Goal: Information Seeking & Learning: Learn about a topic

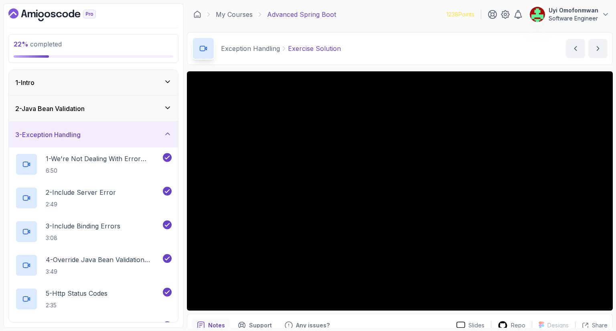
scroll to position [353, 0]
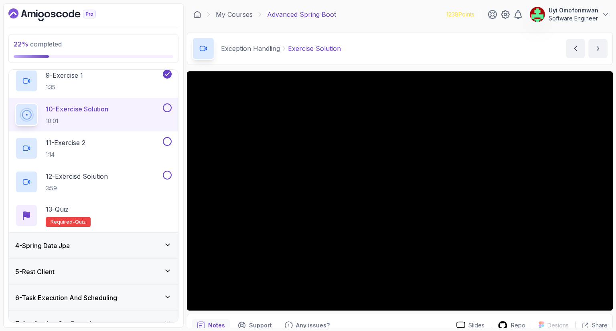
click at [25, 105] on div at bounding box center [26, 114] width 19 height 19
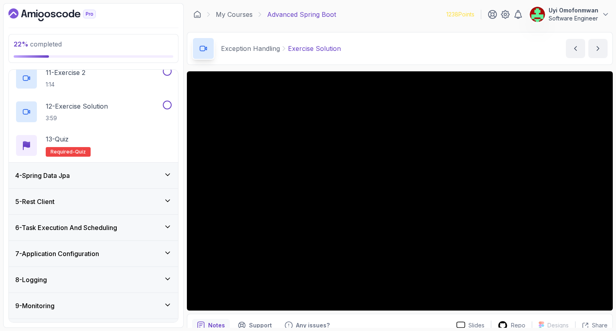
scroll to position [481, 0]
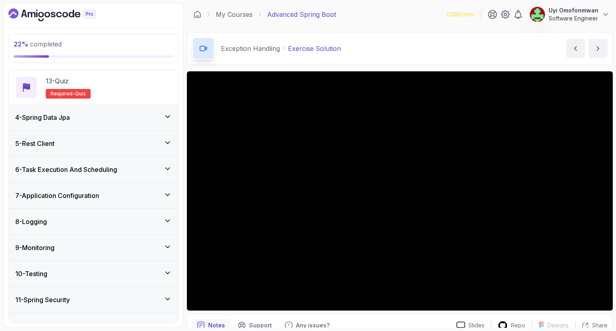
click at [33, 122] on div "4 - Spring Data Jpa" at bounding box center [93, 118] width 169 height 26
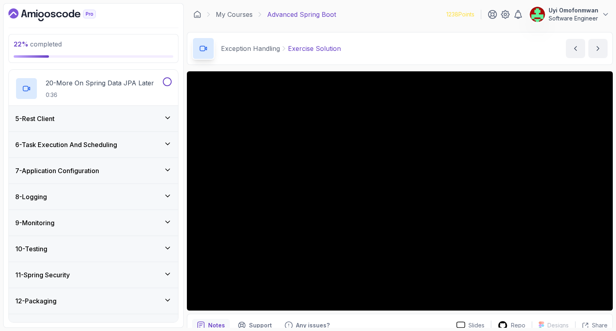
scroll to position [758, 0]
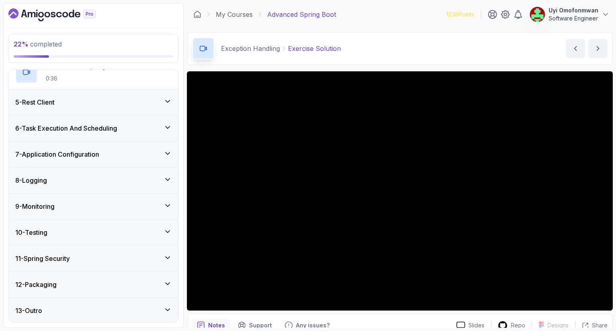
click at [32, 105] on h3 "5 - Rest Client" at bounding box center [34, 102] width 39 height 10
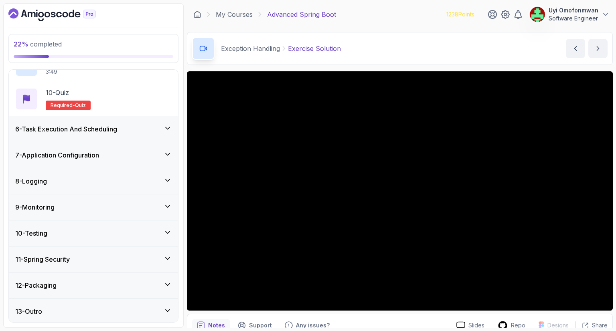
scroll to position [421, 0]
click at [40, 131] on h3 "6 - Task Execution And Scheduling" at bounding box center [66, 129] width 102 height 10
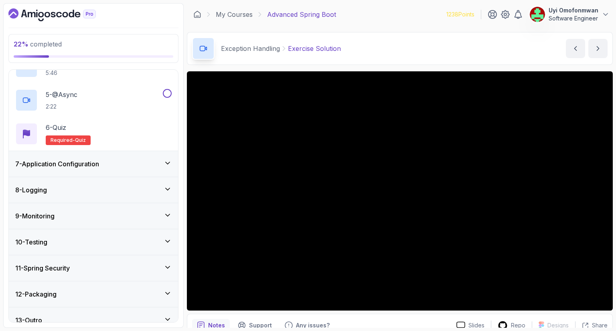
scroll to position [287, 0]
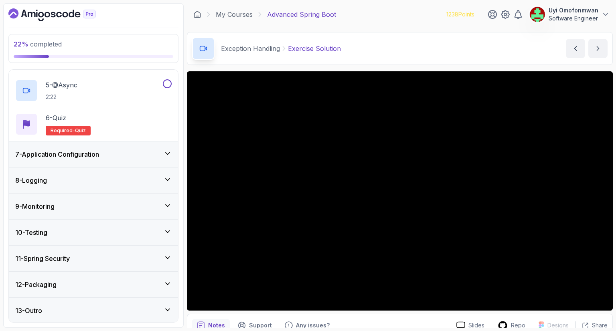
click at [34, 154] on h3 "7 - Application Configuration" at bounding box center [57, 155] width 84 height 10
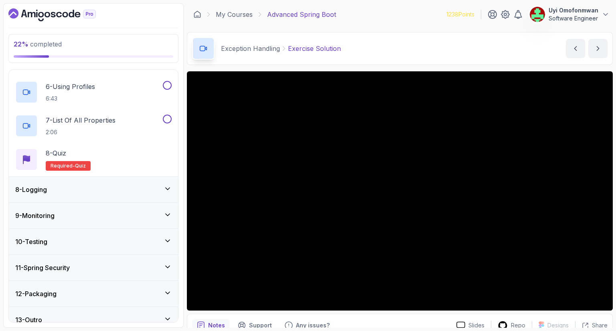
scroll to position [354, 0]
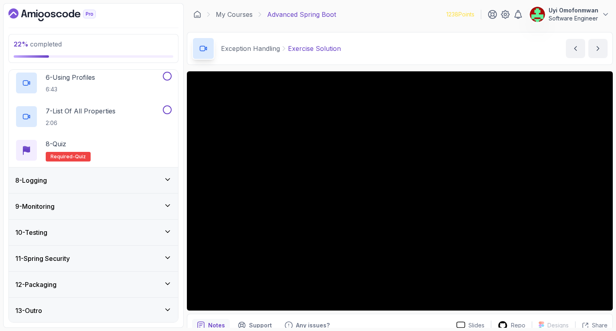
click at [37, 178] on h3 "8 - Logging" at bounding box center [31, 181] width 32 height 10
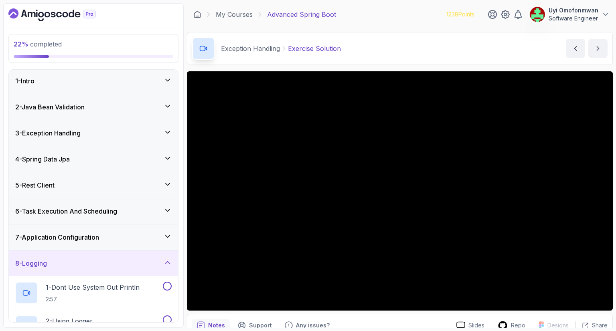
scroll to position [0, 0]
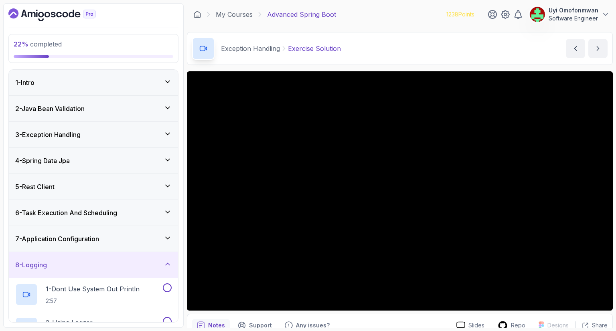
click at [104, 266] on div "8 - Logging" at bounding box center [93, 265] width 156 height 10
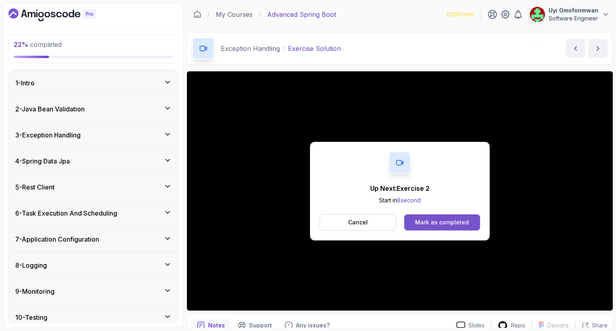
click at [451, 226] on div "Mark as completed" at bounding box center [442, 223] width 54 height 8
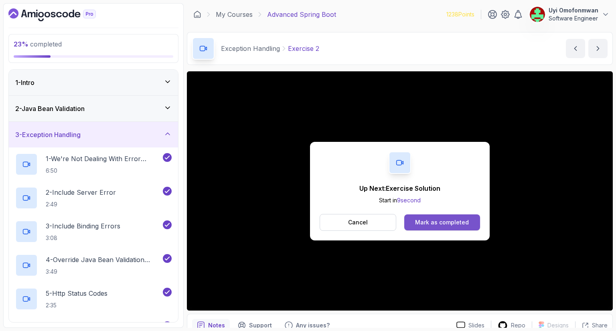
click at [413, 225] on button "Mark as completed" at bounding box center [442, 223] width 76 height 16
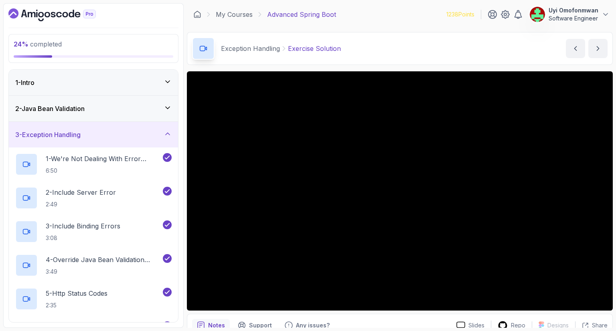
click at [90, 132] on div "3 - Exception Handling" at bounding box center [93, 135] width 156 height 10
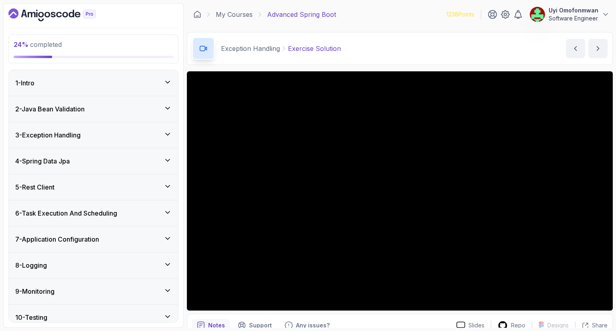
click at [90, 132] on div "3 - Exception Handling" at bounding box center [93, 135] width 156 height 10
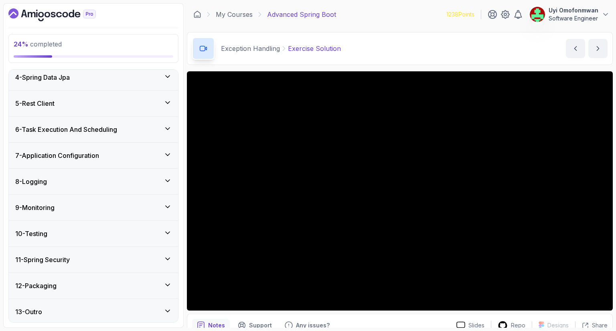
scroll to position [522, 0]
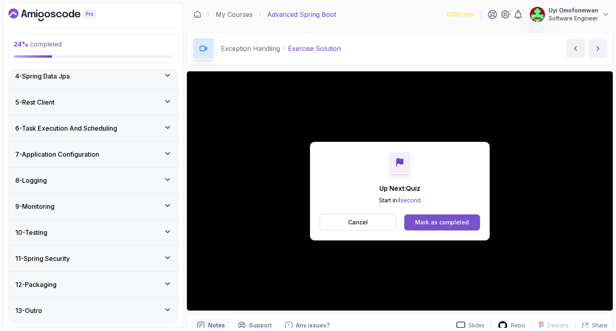
click at [434, 220] on div "Mark as completed" at bounding box center [442, 223] width 54 height 8
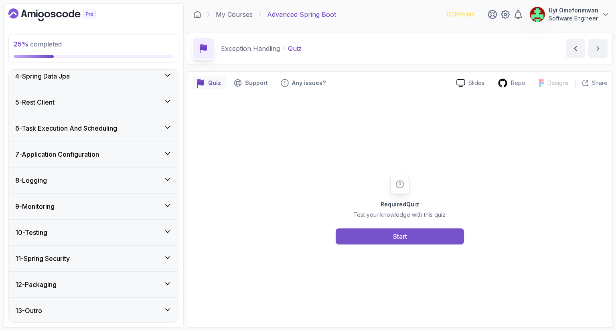
click at [409, 236] on button "Start" at bounding box center [400, 237] width 128 height 16
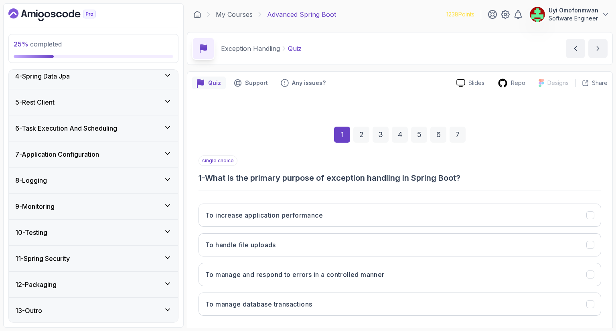
click at [490, 166] on div "single choice 1 - What is the primary purpose of exception handling in Spring B…" at bounding box center [399, 170] width 403 height 28
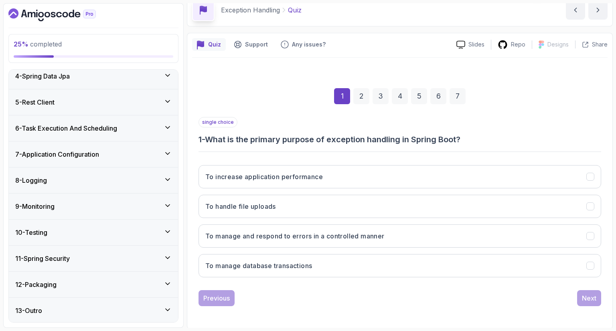
scroll to position [38, 0]
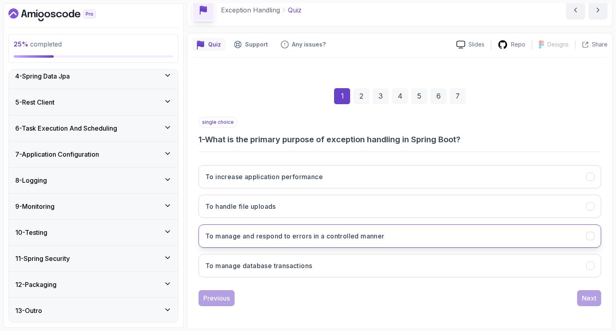
click at [506, 241] on button "To manage and respond to errors in a controlled manner" at bounding box center [399, 236] width 403 height 23
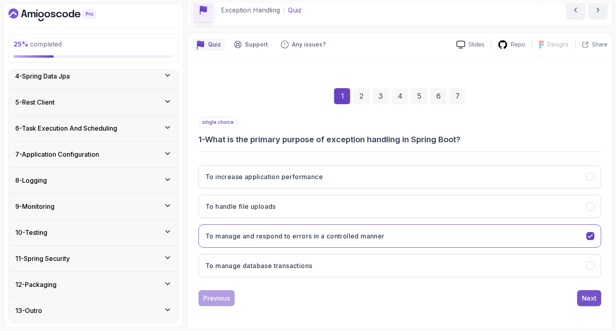
click at [596, 303] on button "Next" at bounding box center [589, 298] width 24 height 16
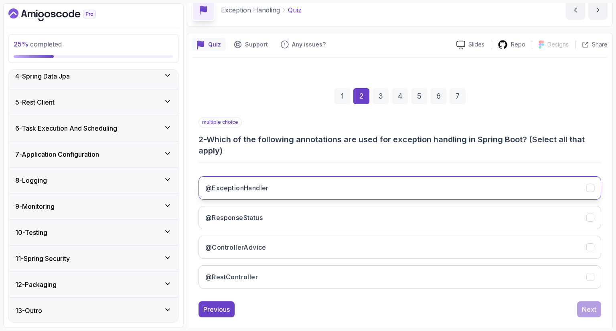
click at [591, 184] on icon "@ExceptionHandler" at bounding box center [591, 188] width 8 height 8
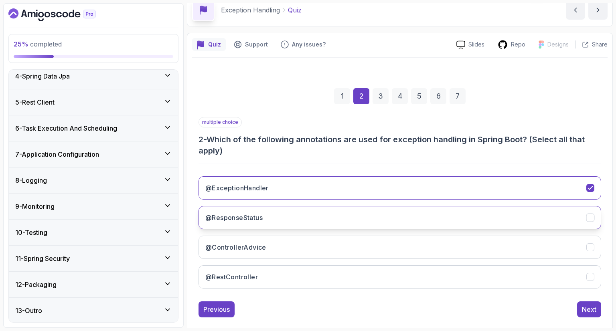
click at [592, 219] on icon "@ResponseStatus" at bounding box center [591, 218] width 8 height 8
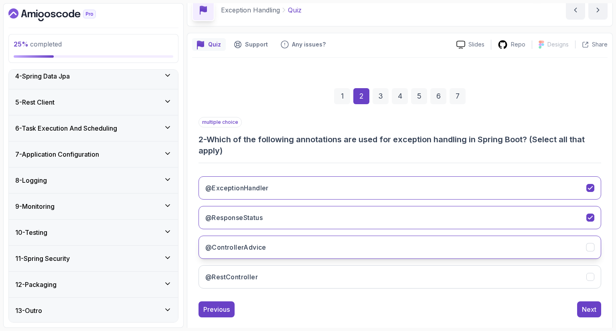
click at [592, 249] on icon "@ControllerAdvice" at bounding box center [591, 248] width 8 height 8
click at [584, 310] on div "Next" at bounding box center [589, 310] width 14 height 10
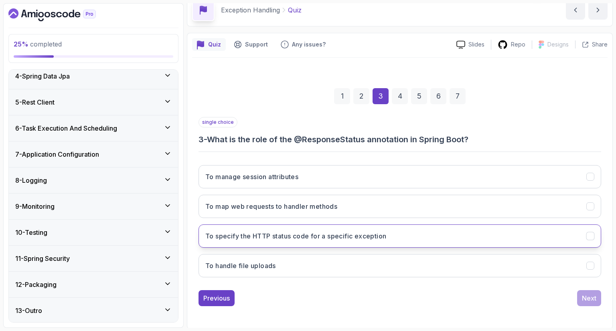
click at [459, 239] on button "To specify the HTTP status code for a specific exception" at bounding box center [399, 236] width 403 height 23
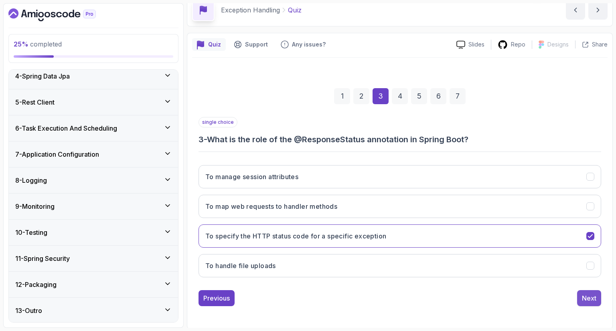
click at [587, 300] on div "Next" at bounding box center [589, 299] width 14 height 10
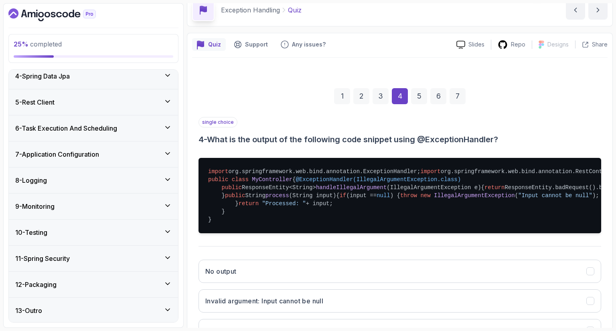
click at [526, 112] on div "1 2 3 4 5 6 7" at bounding box center [399, 96] width 403 height 42
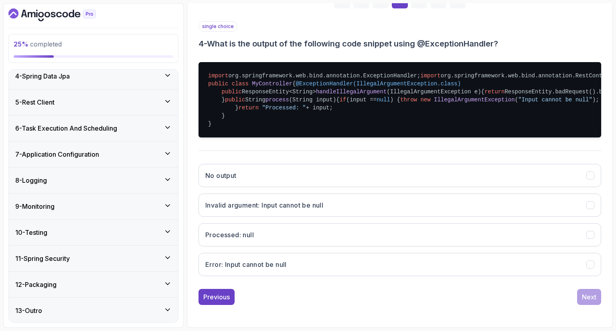
scroll to position [199, 0]
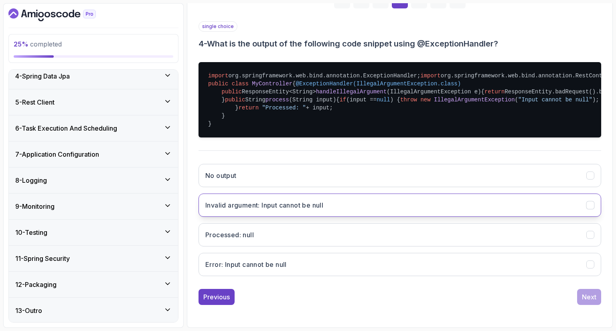
click at [359, 217] on button "Invalid argument: Input cannot be null" at bounding box center [399, 205] width 403 height 23
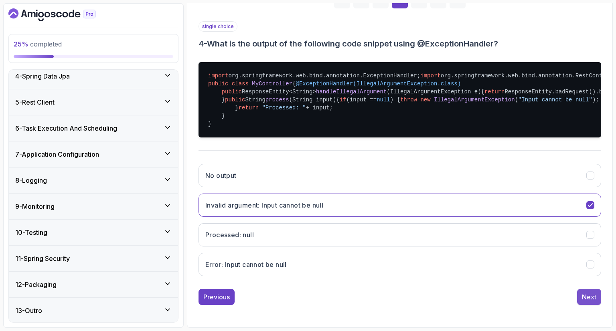
click at [595, 302] on div "Next" at bounding box center [589, 297] width 14 height 10
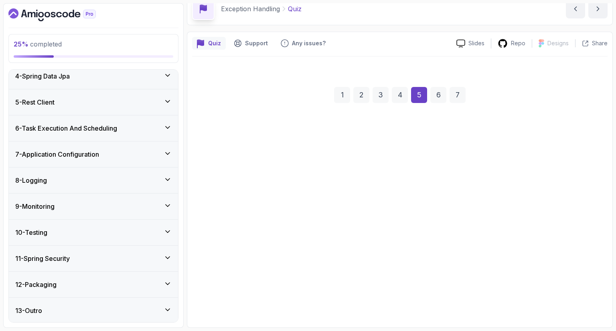
scroll to position [38, 0]
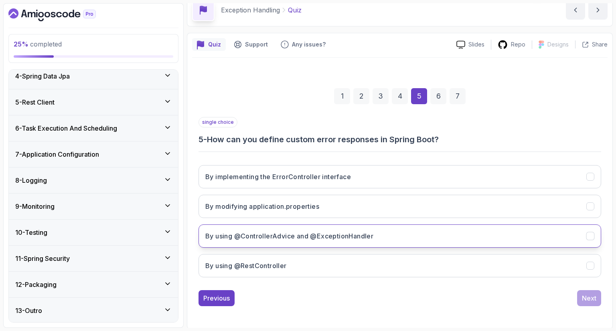
click at [528, 237] on button "By using @ControllerAdvice and @ExceptionHandler" at bounding box center [399, 236] width 403 height 23
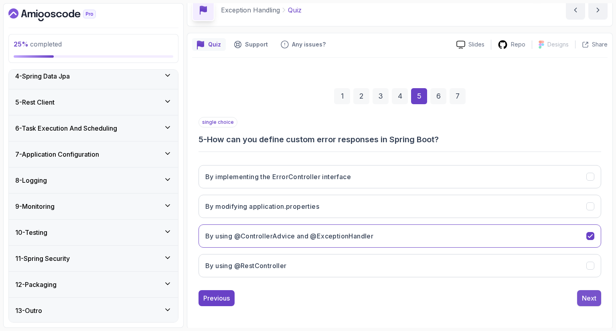
click at [589, 295] on div "Next" at bounding box center [589, 299] width 14 height 10
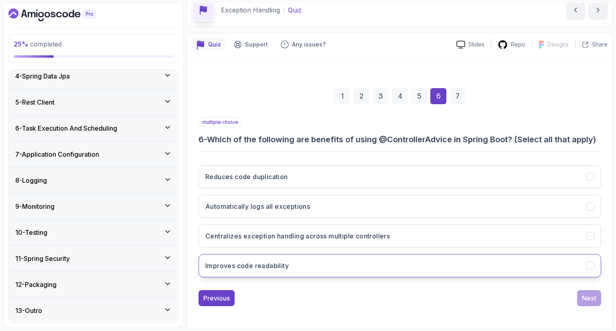
click at [553, 257] on button "Improves code readability" at bounding box center [399, 265] width 403 height 23
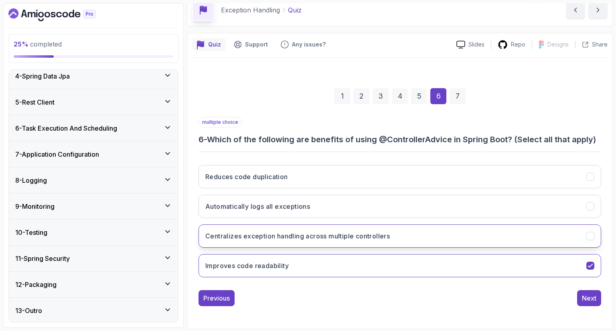
click at [553, 237] on button "Centralizes exception handling across multiple controllers" at bounding box center [399, 236] width 403 height 23
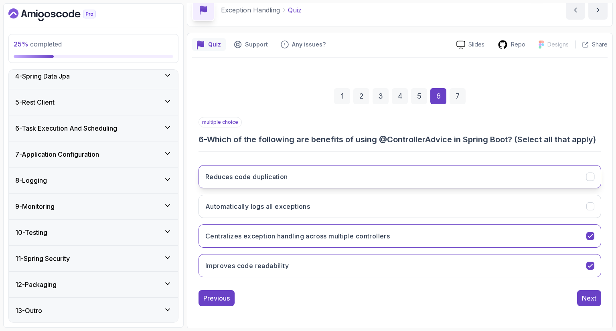
click at [538, 167] on button "Reduces code duplication" at bounding box center [399, 176] width 403 height 23
click at [585, 295] on div "Next" at bounding box center [589, 299] width 14 height 10
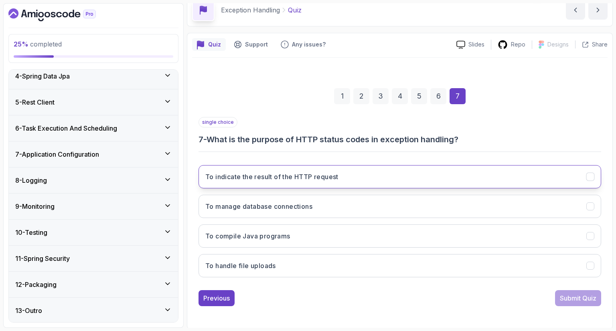
click at [470, 169] on button "To indicate the result of the HTTP request" at bounding box center [399, 176] width 403 height 23
click at [578, 294] on div "Submit Quiz" at bounding box center [578, 299] width 36 height 10
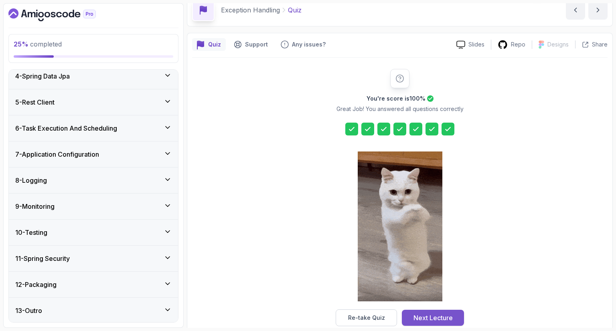
click at [425, 323] on button "Next Lecture" at bounding box center [433, 318] width 62 height 16
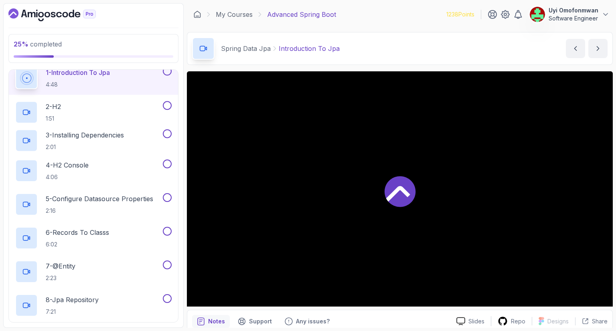
scroll to position [85, 0]
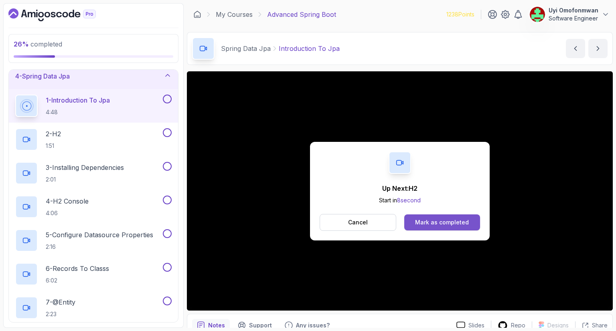
click at [455, 223] on div "Mark as completed" at bounding box center [442, 223] width 54 height 8
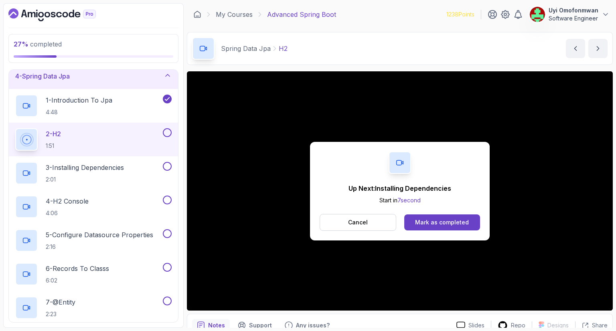
click at [455, 223] on div "Mark as completed" at bounding box center [442, 223] width 54 height 8
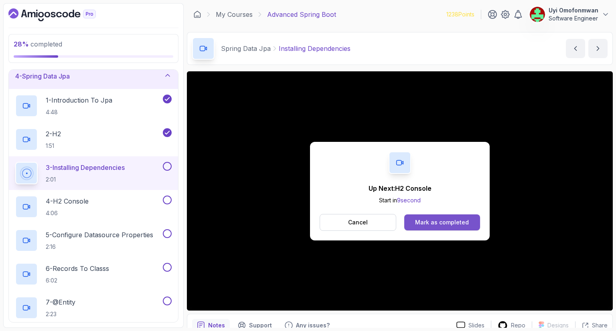
click at [461, 223] on div "Mark as completed" at bounding box center [442, 223] width 54 height 8
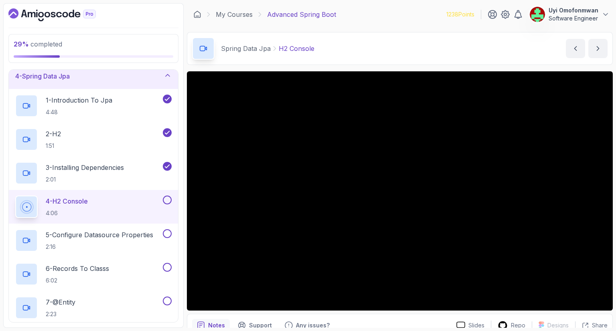
click at [27, 206] on icon at bounding box center [27, 207] width 10 height 10
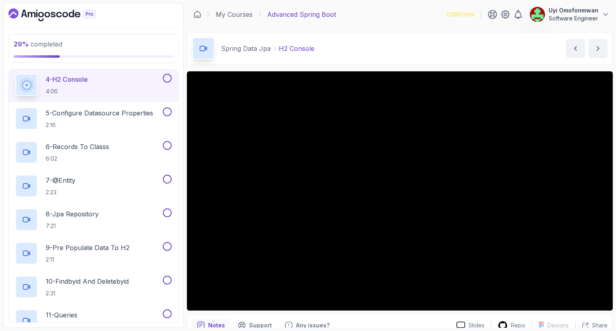
scroll to position [213, 0]
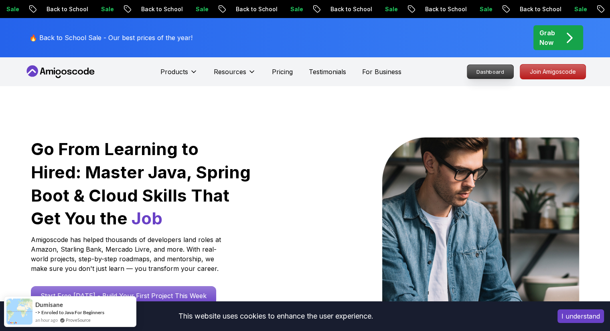
click at [476, 74] on p "Dashboard" at bounding box center [490, 72] width 46 height 14
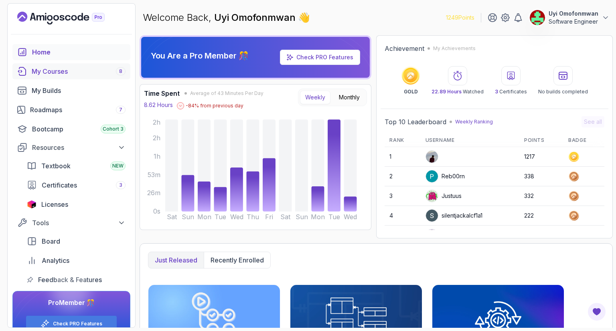
click at [54, 75] on div "My Courses 8" at bounding box center [79, 72] width 94 height 10
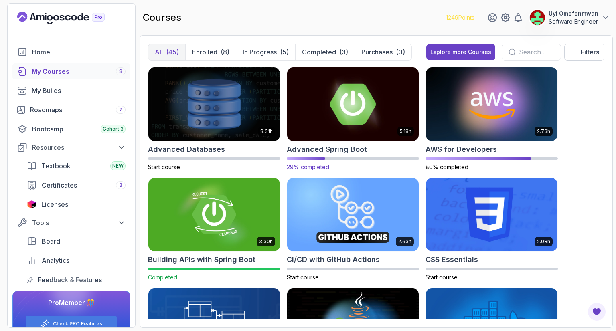
click at [326, 135] on img at bounding box center [353, 103] width 138 height 77
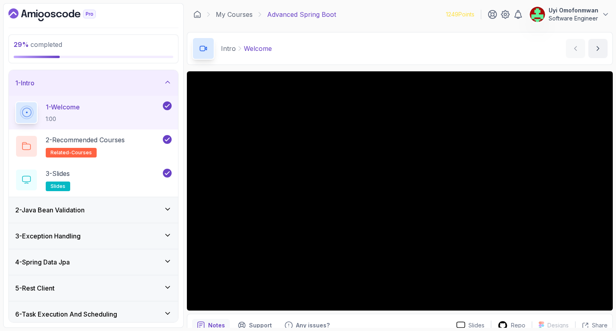
click at [90, 84] on div "1 - Intro" at bounding box center [93, 83] width 156 height 10
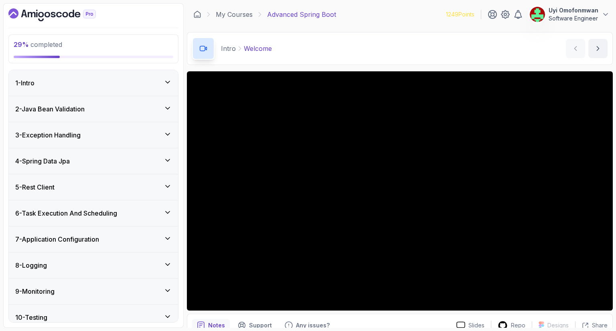
click at [72, 166] on div "4 - Spring Data Jpa" at bounding box center [93, 161] width 169 height 26
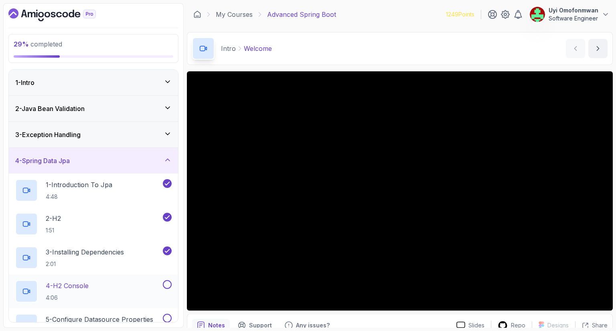
click at [75, 285] on p "4 - H2 Console" at bounding box center [67, 286] width 43 height 10
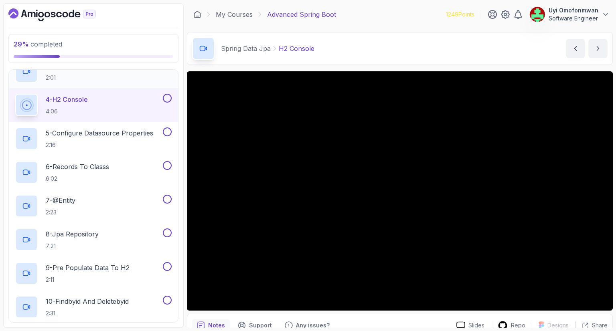
scroll to position [192, 0]
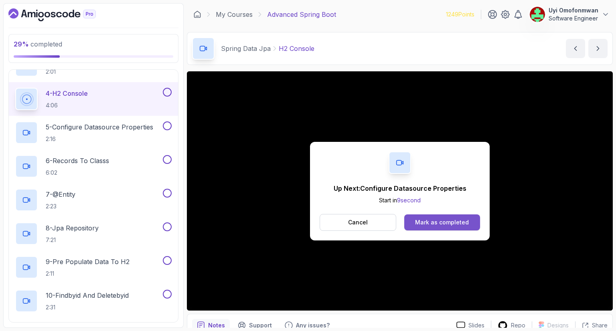
click at [435, 222] on div "Mark as completed" at bounding box center [442, 223] width 54 height 8
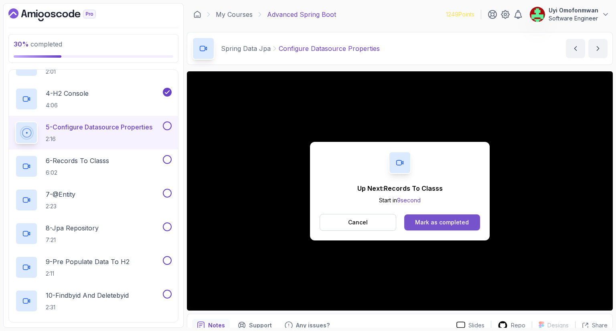
click at [428, 218] on button "Mark as completed" at bounding box center [442, 223] width 76 height 16
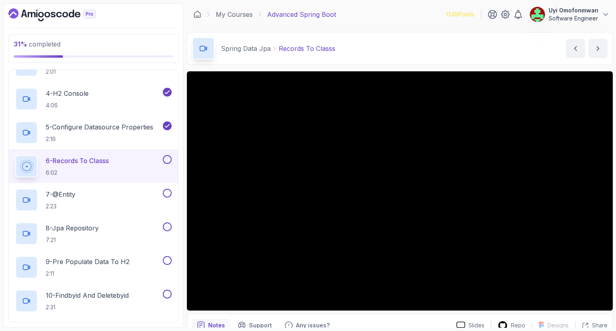
click at [24, 166] on icon at bounding box center [27, 167] width 10 height 10
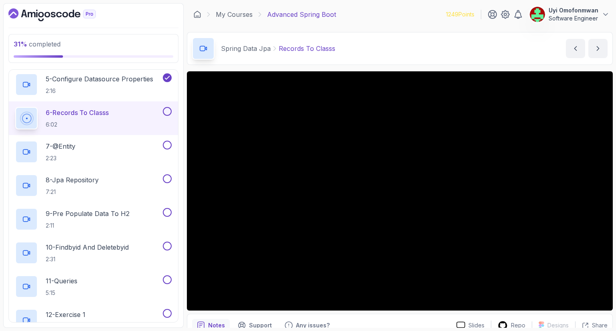
scroll to position [257, 0]
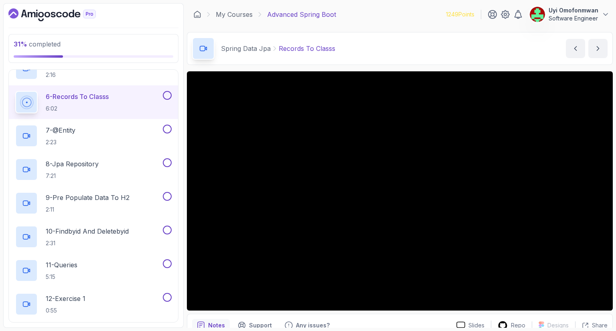
click at [39, 106] on div "6 - Records To Classs 6:02" at bounding box center [88, 102] width 146 height 22
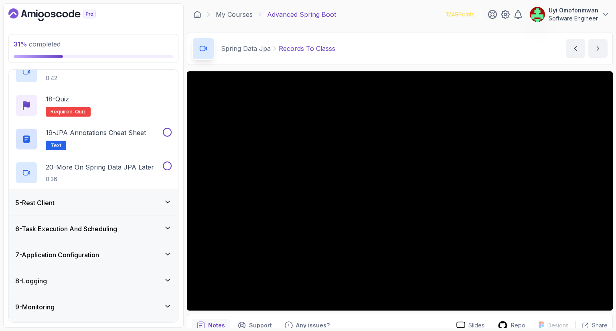
scroll to position [674, 0]
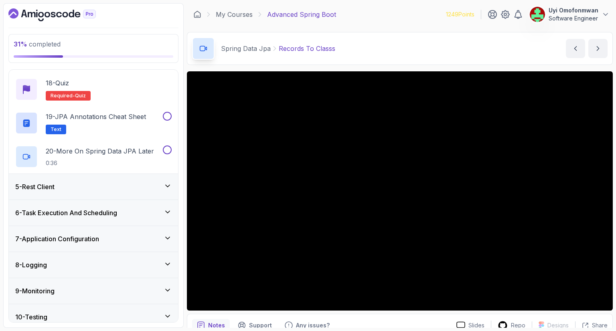
click at [47, 188] on h3 "5 - Rest Client" at bounding box center [34, 187] width 39 height 10
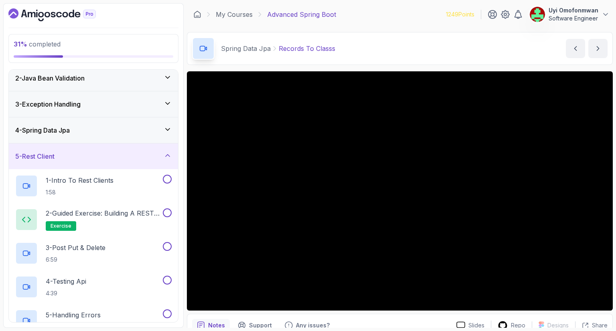
scroll to position [20, 0]
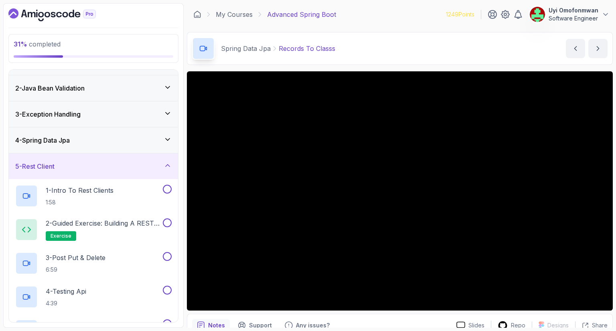
click at [48, 162] on h3 "5 - Rest Client" at bounding box center [34, 167] width 39 height 10
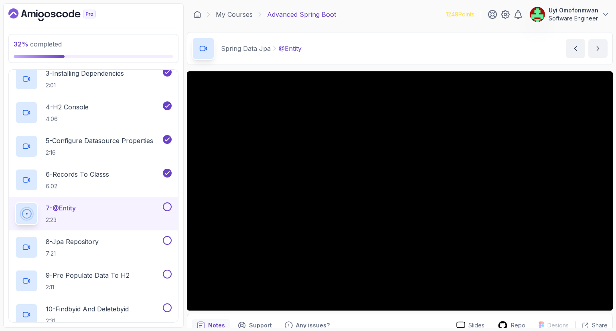
scroll to position [229, 0]
